Goal: Check status: Check status

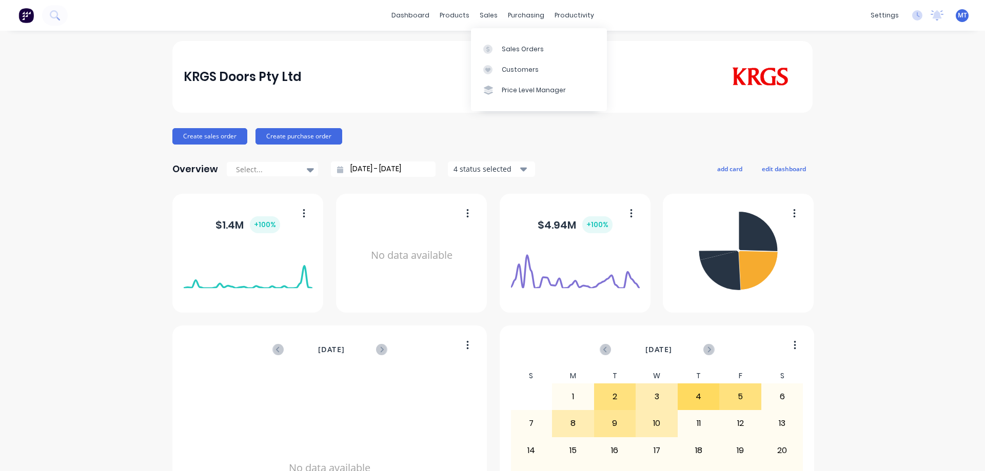
click at [489, 47] on icon at bounding box center [487, 49] width 9 height 9
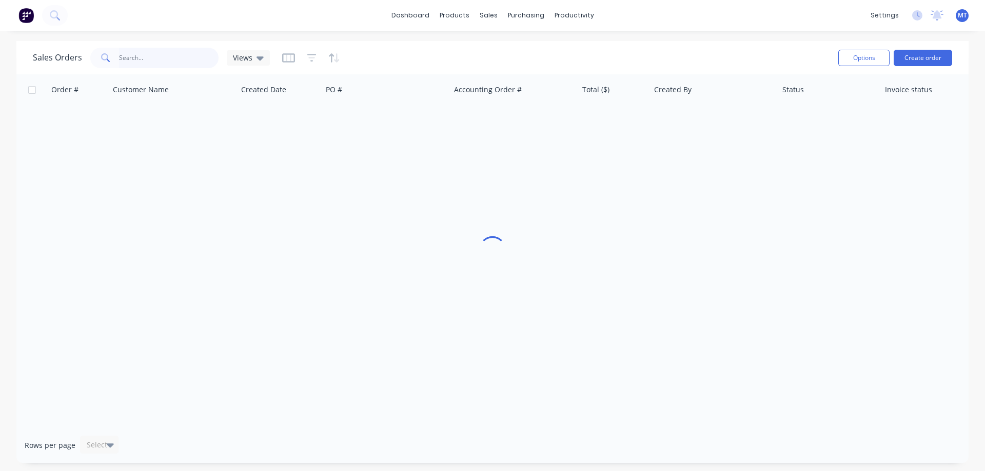
click at [161, 52] on input "text" at bounding box center [169, 58] width 100 height 21
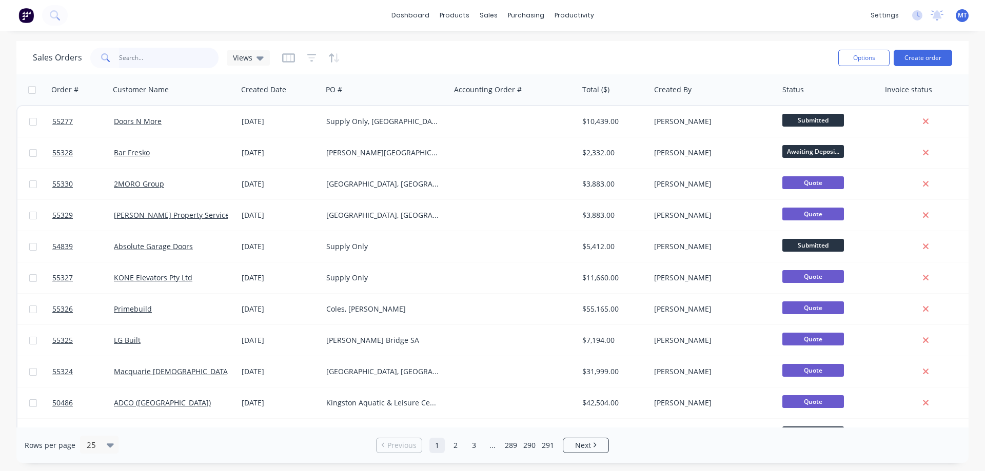
click at [155, 54] on input "text" at bounding box center [169, 58] width 100 height 21
drag, startPoint x: 181, startPoint y: 60, endPoint x: 268, endPoint y: 68, distance: 87.5
click at [181, 59] on input "text" at bounding box center [169, 58] width 100 height 21
click at [138, 52] on input "text" at bounding box center [169, 58] width 100 height 21
type input "54793"
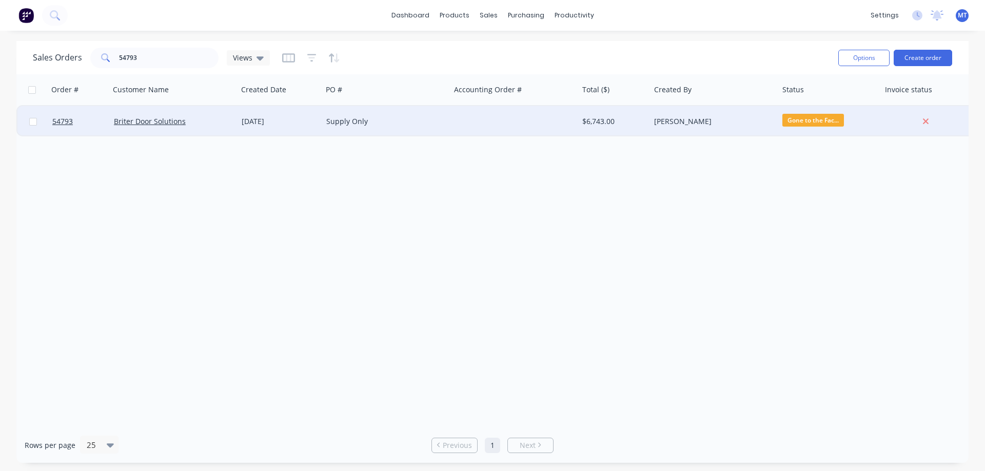
click at [225, 114] on div "Briter Door Solutions" at bounding box center [174, 121] width 128 height 31
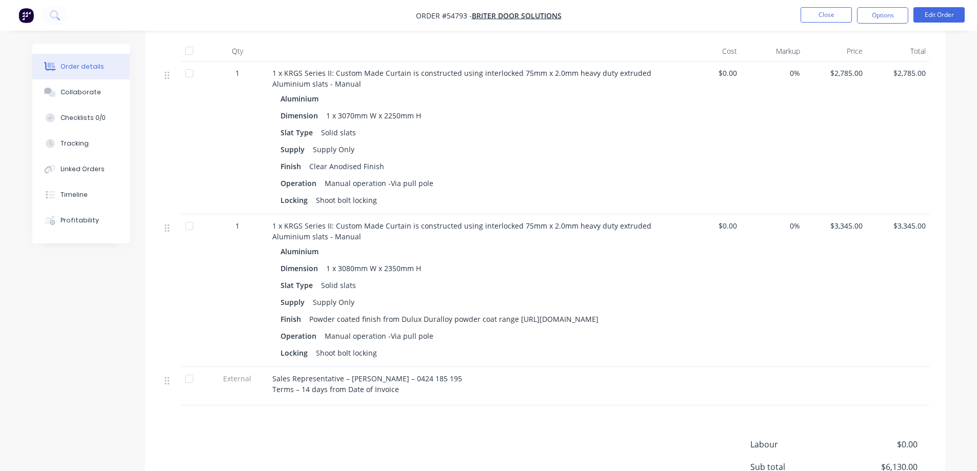
scroll to position [308, 0]
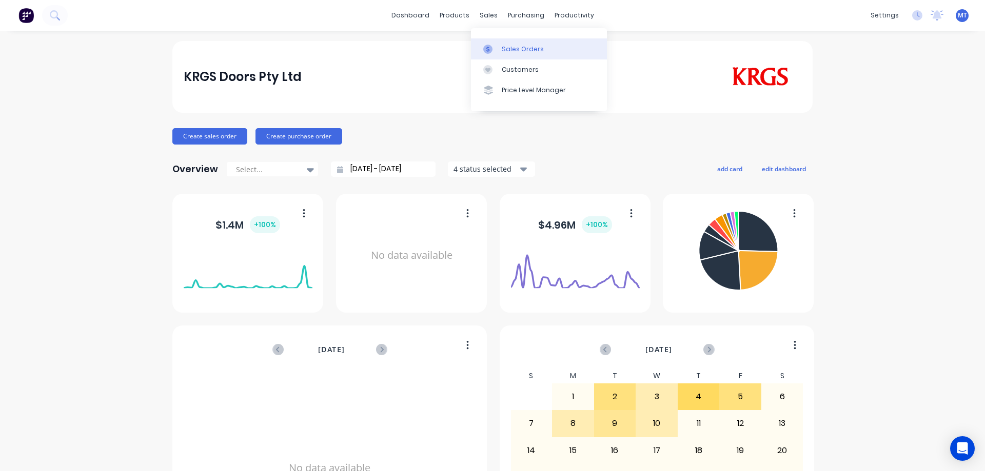
click at [508, 45] on div "Sales Orders" at bounding box center [523, 49] width 42 height 9
